Goal: Task Accomplishment & Management: Manage account settings

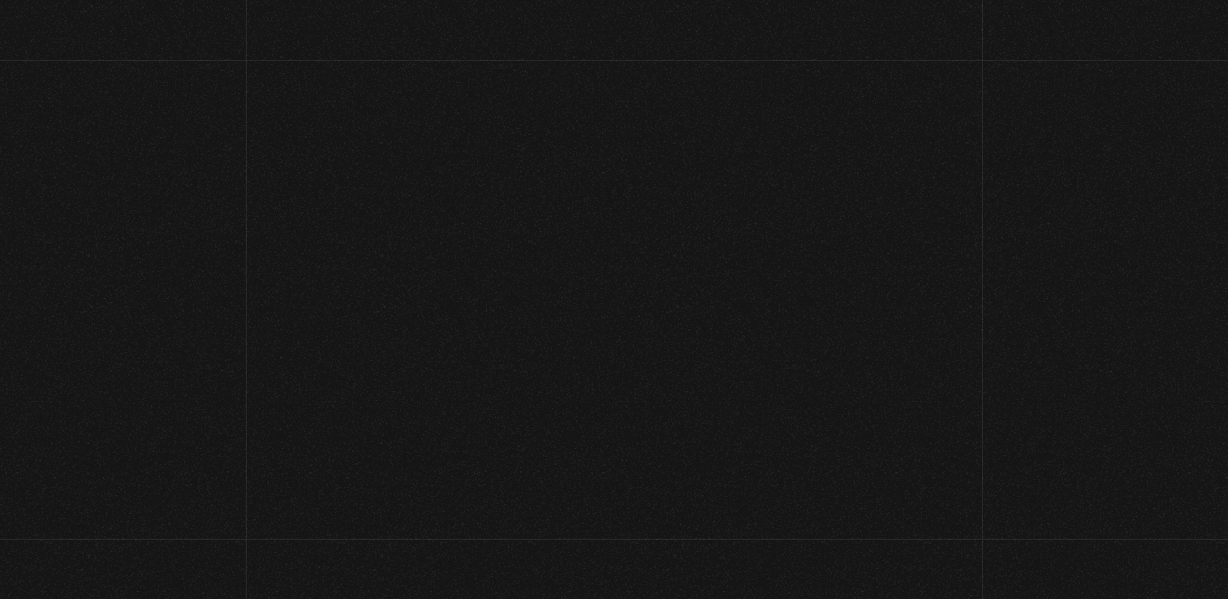
scroll to position [116, 0]
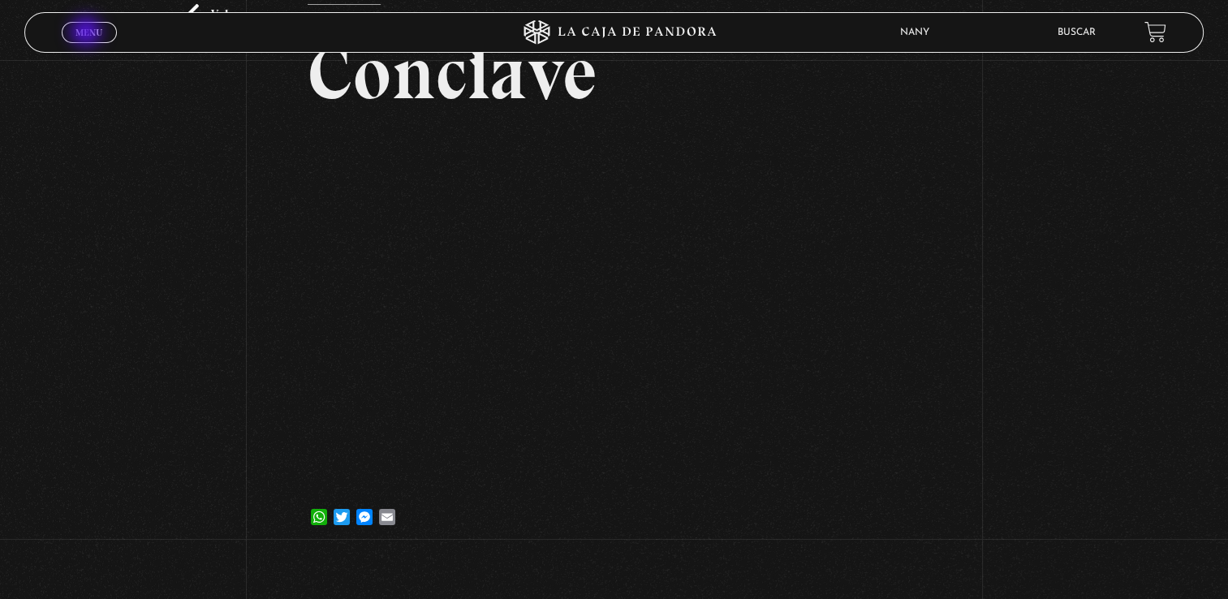
click at [84, 34] on span "Menu" at bounding box center [88, 33] width 27 height 10
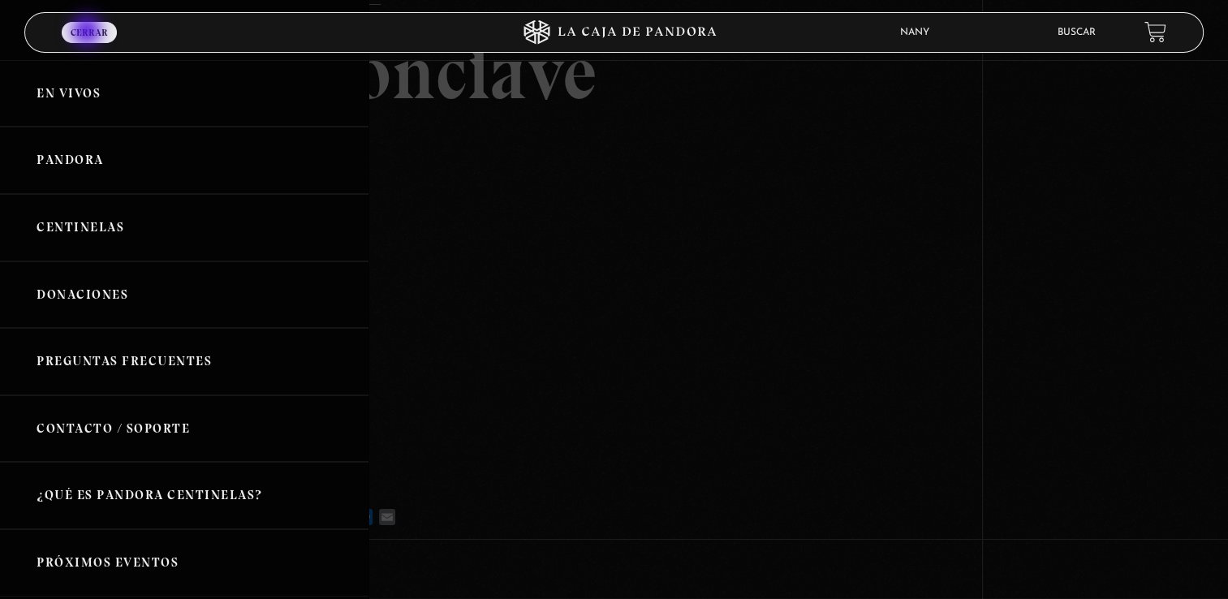
click at [88, 32] on span "Cerrar" at bounding box center [89, 33] width 37 height 10
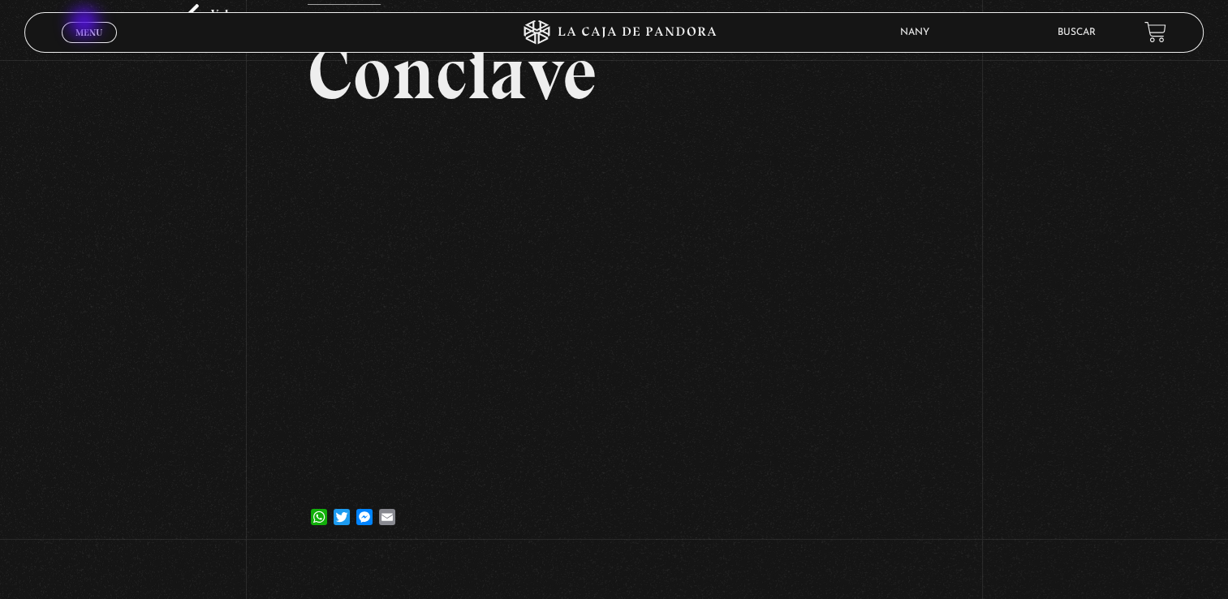
click at [86, 24] on link "Menu Cerrar" at bounding box center [89, 32] width 55 height 21
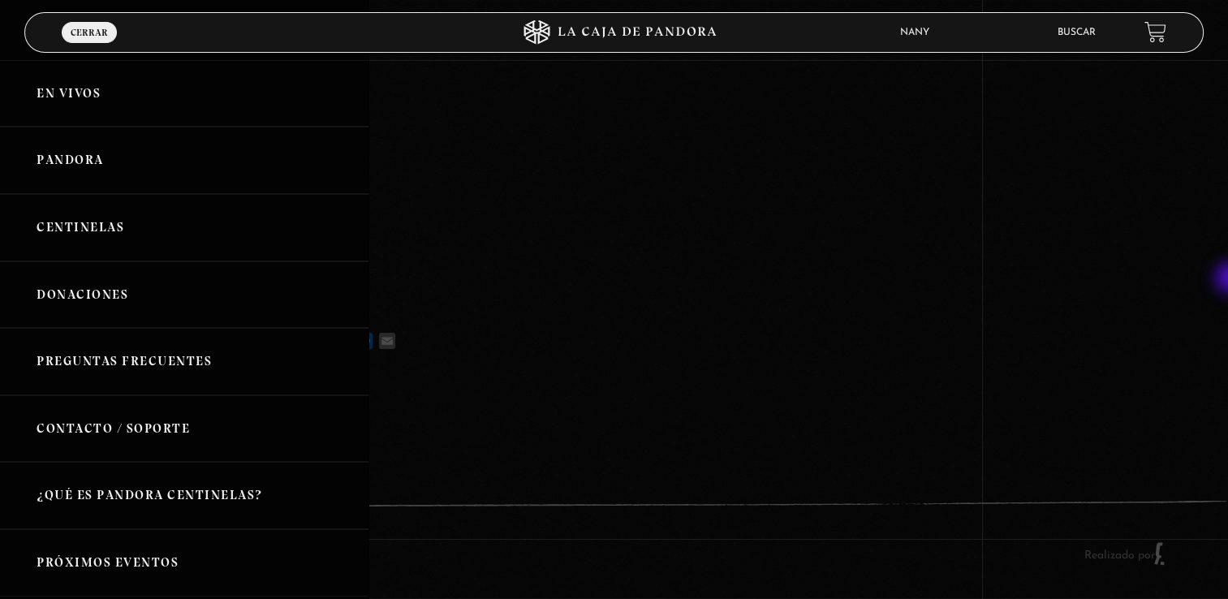
scroll to position [302, 0]
click at [105, 32] on span "Cerrar" at bounding box center [89, 33] width 37 height 10
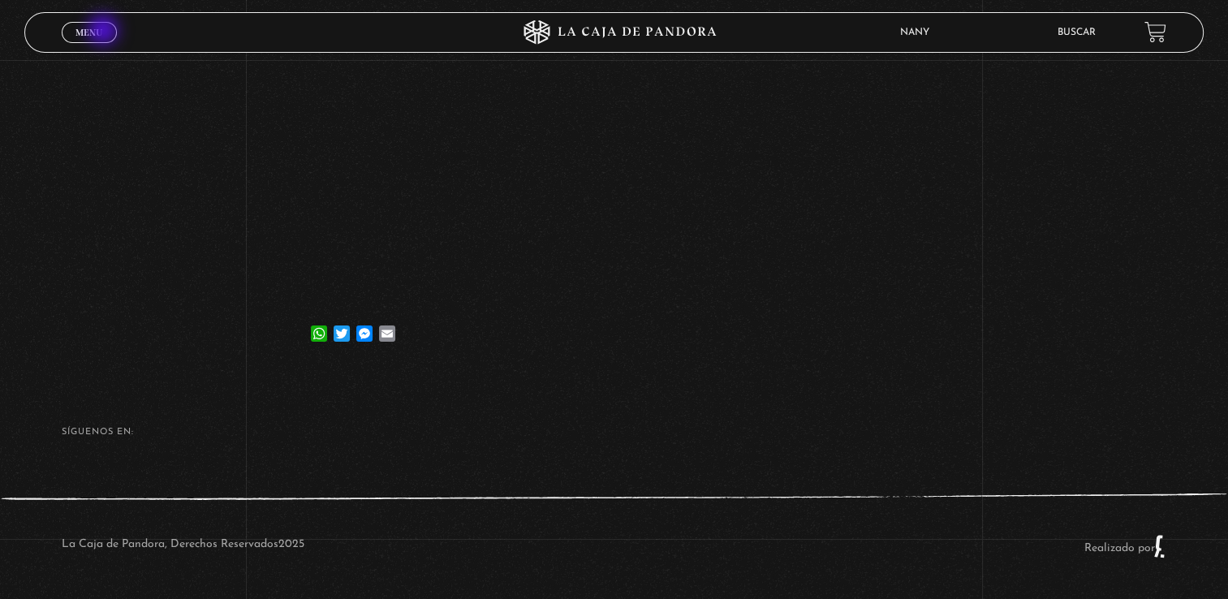
click at [105, 32] on link "Menu Cerrar" at bounding box center [89, 32] width 55 height 21
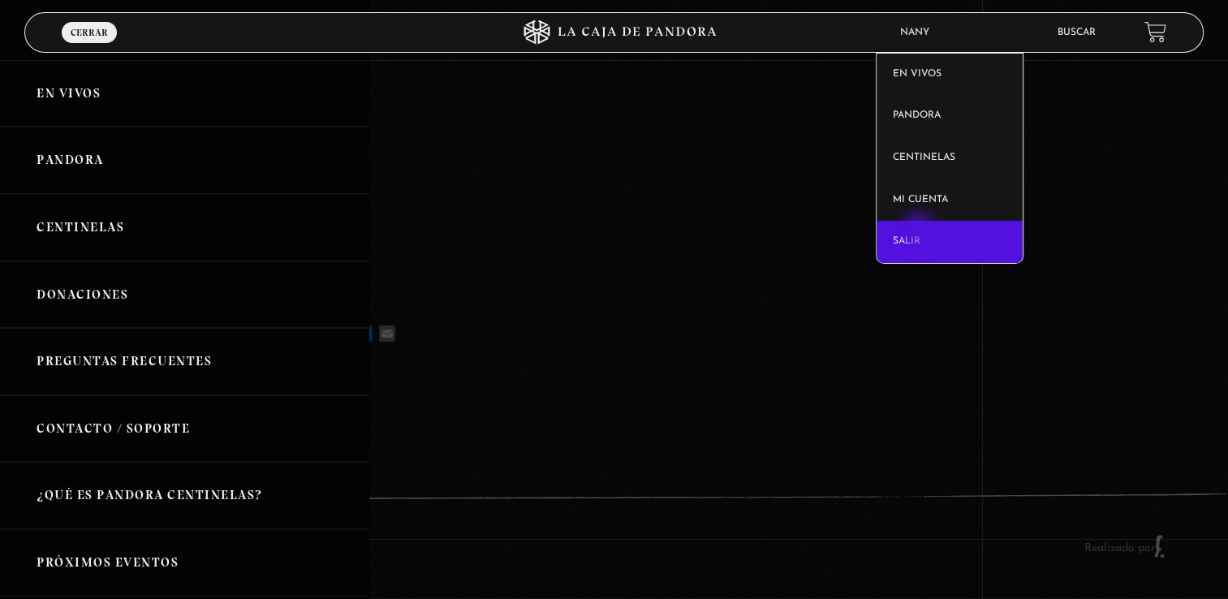
click at [920, 231] on link "Salir" at bounding box center [950, 242] width 146 height 42
